Goal: Check status

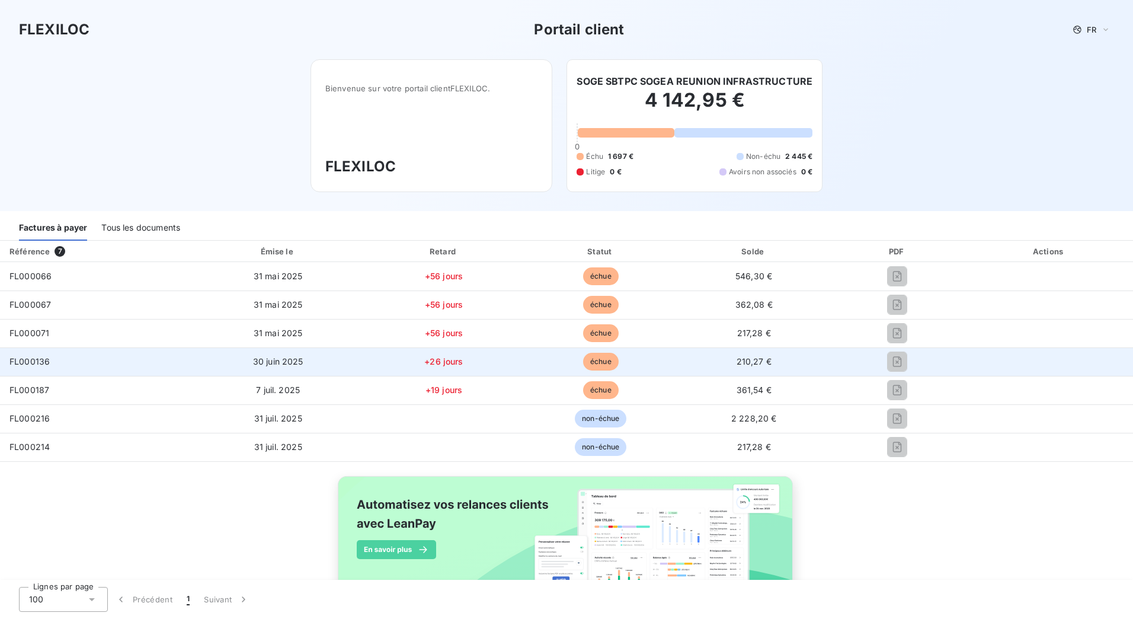
click at [27, 368] on td "FL000136" at bounding box center [95, 361] width 191 height 28
